Goal: Navigation & Orientation: Find specific page/section

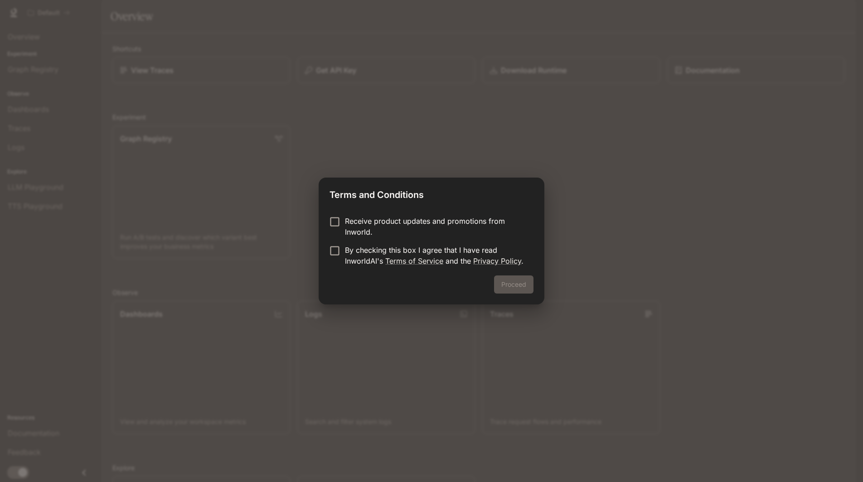
click at [349, 224] on p "Receive product updates and promotions from Inworld." at bounding box center [435, 227] width 181 height 22
click at [345, 258] on p "By checking this box I agree that I have read InworldAI's Terms of Service and …" at bounding box center [435, 256] width 181 height 22
click at [523, 279] on button "Proceed" at bounding box center [513, 284] width 39 height 18
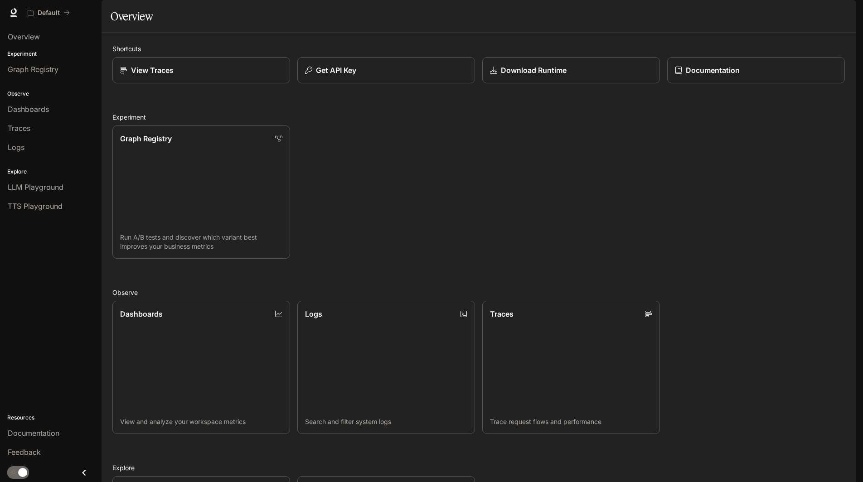
click at [848, 8] on button "button" at bounding box center [843, 13] width 18 height 18
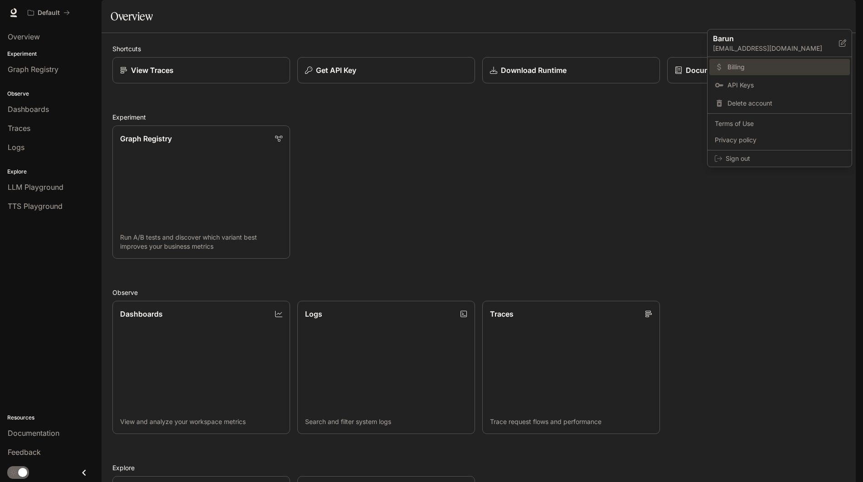
click at [729, 72] on link "Billing" at bounding box center [779, 67] width 140 height 16
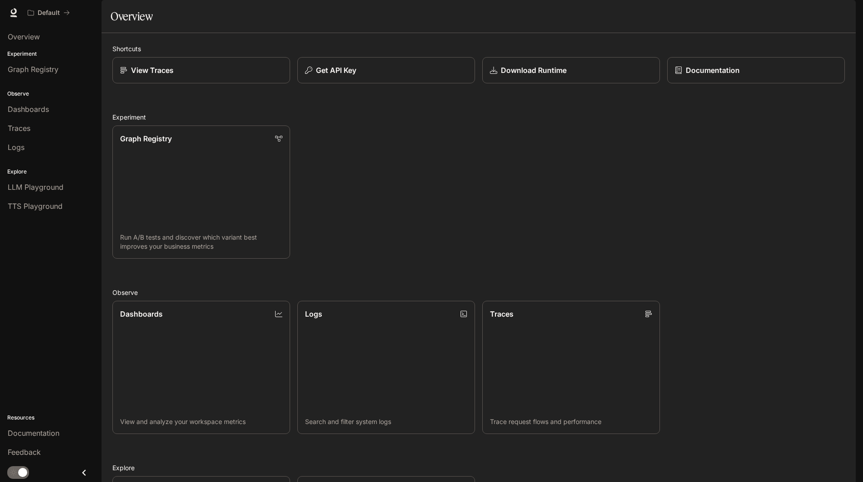
click at [378, 174] on div "Graph Registry Run A/B tests and discover which variant best improves your busi…" at bounding box center [474, 188] width 739 height 140
click at [801, 11] on span "Documentation" at bounding box center [800, 12] width 45 height 11
